Goal: Information Seeking & Learning: Learn about a topic

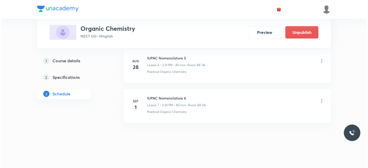
scroll to position [525, 0]
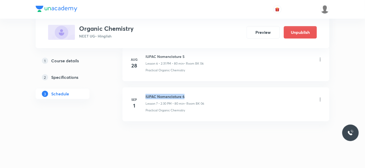
drag, startPoint x: 145, startPoint y: 94, endPoint x: 186, endPoint y: 94, distance: 40.9
click at [186, 94] on div "Sep 1 IUPAC Nomenclature 6 Lesson 7 • 2:30 PM • 80 min • Room BK 06 Practical O…" at bounding box center [226, 103] width 194 height 19
click at [321, 97] on icon at bounding box center [320, 99] width 5 height 5
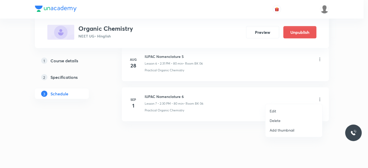
click at [281, 109] on li "Edit" at bounding box center [293, 111] width 57 height 10
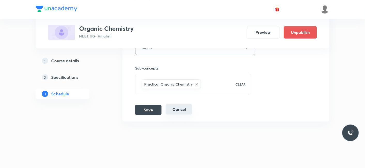
click at [177, 109] on button "Cancel" at bounding box center [179, 109] width 27 height 10
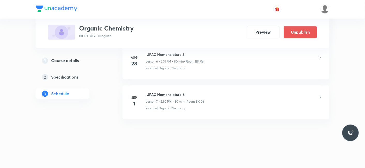
scroll to position [288, 0]
click at [319, 98] on icon at bounding box center [320, 98] width 5 height 5
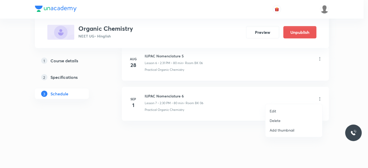
click at [273, 120] on p "Delete" at bounding box center [274, 120] width 11 height 5
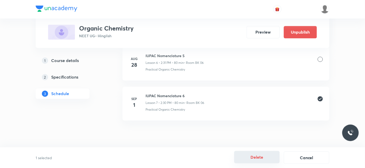
click at [253, 157] on button "Delete" at bounding box center [257, 157] width 46 height 12
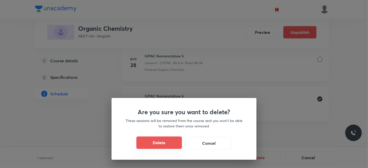
drag, startPoint x: 159, startPoint y: 144, endPoint x: 279, endPoint y: 5, distance: 183.7
click at [158, 144] on button "Delete" at bounding box center [159, 143] width 46 height 12
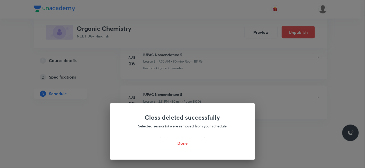
scroll to position [248, 0]
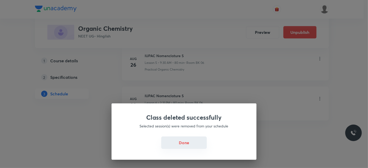
click at [189, 143] on button "Done" at bounding box center [184, 143] width 46 height 12
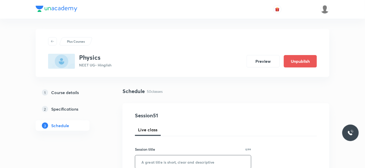
click at [161, 158] on input "text" at bounding box center [193, 161] width 116 height 13
paste input "projectile motion"
click at [145, 163] on input "projectile motion_1" at bounding box center [193, 161] width 116 height 13
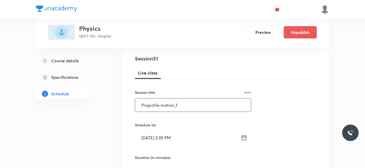
scroll to position [57, 0]
drag, startPoint x: 183, startPoint y: 105, endPoint x: 142, endPoint y: 105, distance: 40.9
click at [142, 105] on input "Projectile motion_1" at bounding box center [193, 104] width 116 height 13
click at [198, 136] on input "Sep 1, 2025, 2:38 PM" at bounding box center [188, 137] width 106 height 13
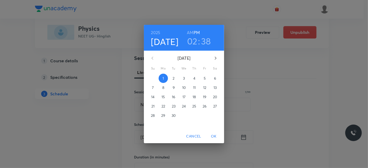
click at [193, 137] on span "Cancel" at bounding box center [193, 136] width 15 height 6
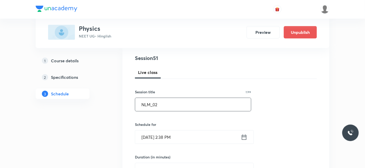
click at [172, 105] on input "NLM_02" at bounding box center [193, 104] width 116 height 13
type input "NLM_01"
click at [180, 134] on input "Sep 1, 2025, 2:38 PM" at bounding box center [188, 137] width 106 height 13
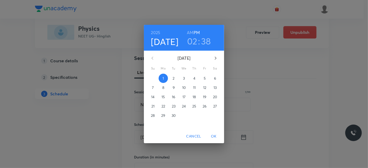
click at [205, 40] on h3 "38" at bounding box center [206, 41] width 10 height 11
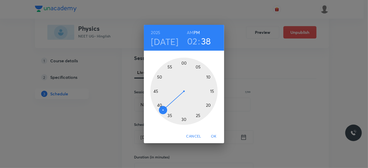
click at [157, 92] on div at bounding box center [183, 91] width 67 height 67
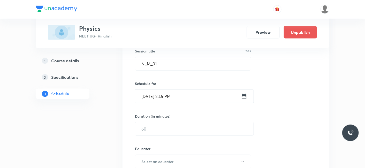
scroll to position [144, 0]
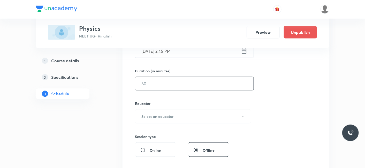
click at [162, 80] on input "text" at bounding box center [194, 83] width 118 height 13
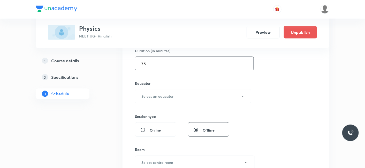
scroll to position [172, 0]
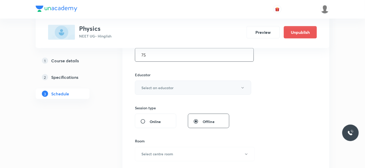
type input "75"
click at [169, 87] on h6 "Select an educator" at bounding box center [157, 87] width 32 height 5
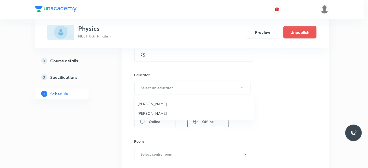
click at [155, 101] on li "Shubham Pandey" at bounding box center [193, 104] width 119 height 10
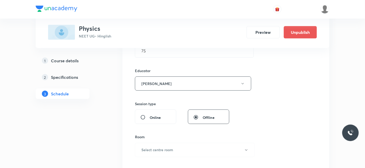
scroll to position [230, 0]
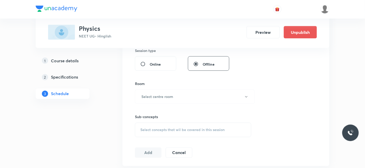
click at [153, 87] on div "Room Select centre room" at bounding box center [193, 92] width 116 height 23
click at [156, 96] on h6 "Select centre room" at bounding box center [157, 96] width 32 height 5
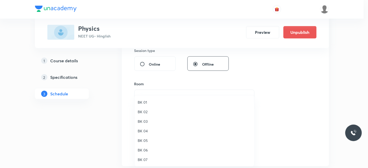
click at [143, 149] on span "BK 06" at bounding box center [194, 149] width 113 height 5
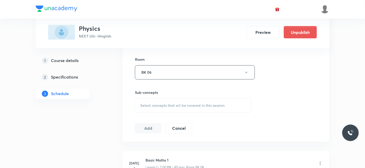
scroll to position [287, 0]
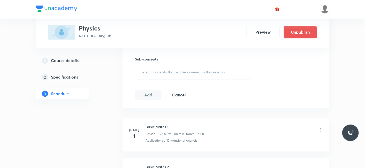
click at [162, 67] on div "Select concepts that wil be covered in this session" at bounding box center [193, 72] width 116 height 14
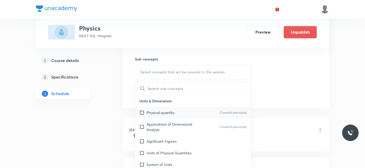
click at [157, 115] on p "Physical quantity" at bounding box center [161, 112] width 28 height 5
checkbox input "true"
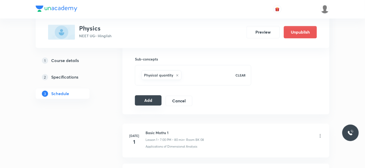
click at [150, 101] on button "Add" at bounding box center [148, 100] width 27 height 10
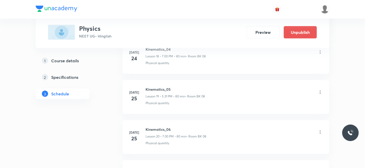
scroll to position [2046, 0]
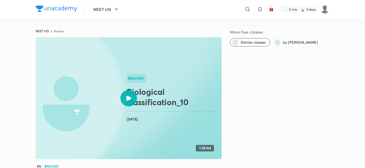
click at [131, 97] on icon at bounding box center [128, 98] width 5 height 5
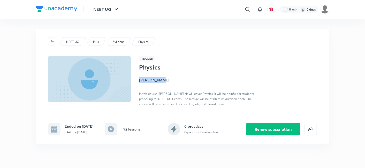
drag, startPoint x: 138, startPoint y: 79, endPoint x: 169, endPoint y: 79, distance: 31.0
click at [169, 79] on div "Hinglish Physics [PERSON_NAME] In this course, [PERSON_NAME] sir will cover Phy…" at bounding box center [182, 81] width 269 height 51
click at [169, 79] on h4 "[PERSON_NAME]" at bounding box center [197, 79] width 116 height 5
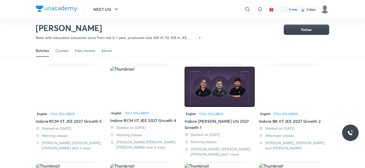
scroll to position [16, 0]
